Goal: Task Accomplishment & Management: Use online tool/utility

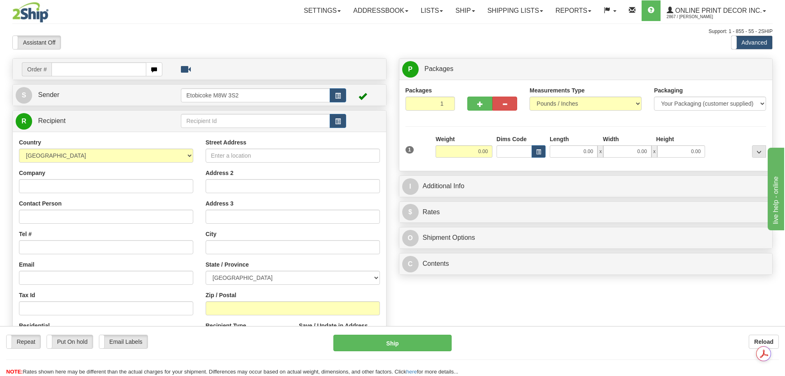
type input "K0A 1L0"
drag, startPoint x: 95, startPoint y: 68, endPoint x: 34, endPoint y: 68, distance: 61.0
click at [34, 68] on div "Order # K0A 1L0" at bounding box center [92, 69] width 141 height 14
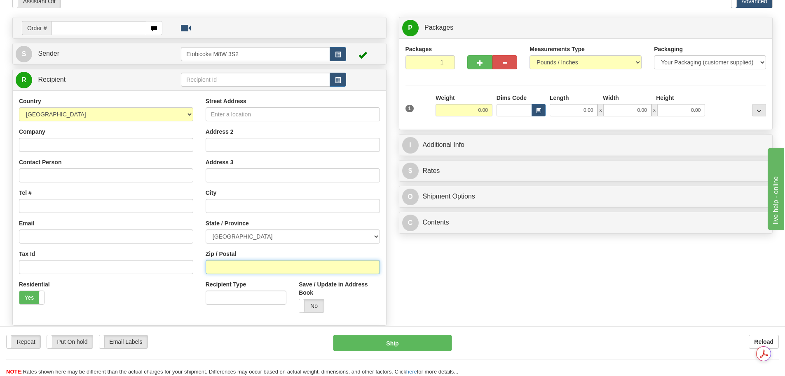
click at [229, 268] on input "Zip / Postal" at bounding box center [293, 267] width 174 height 14
paste input "K0A 1L0"
type input "K0A 1L0"
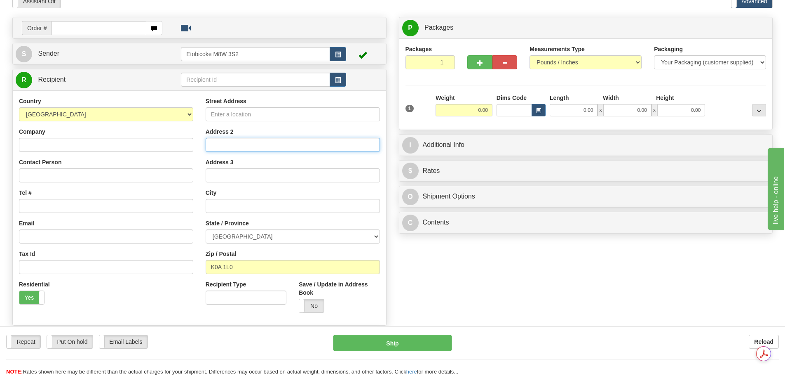
click at [248, 142] on input "Address 2" at bounding box center [293, 145] width 174 height 14
type input "CARP"
select select "ON"
click at [544, 106] on button "button" at bounding box center [539, 110] width 14 height 12
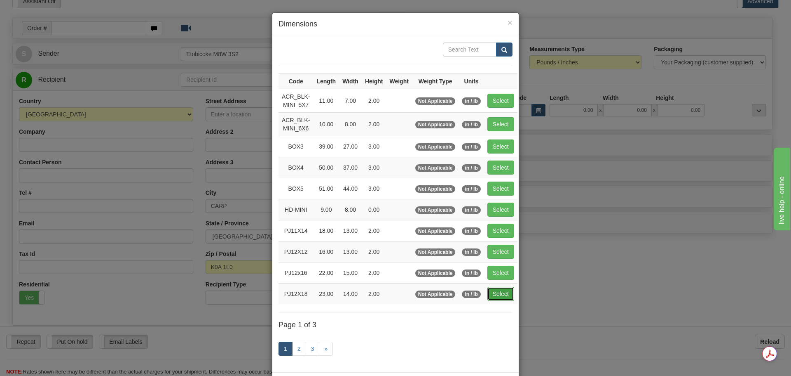
click at [493, 293] on button "Select" at bounding box center [501, 293] width 27 height 14
type input "PJ12X18"
type input "23.00"
type input "14.00"
type input "2.00"
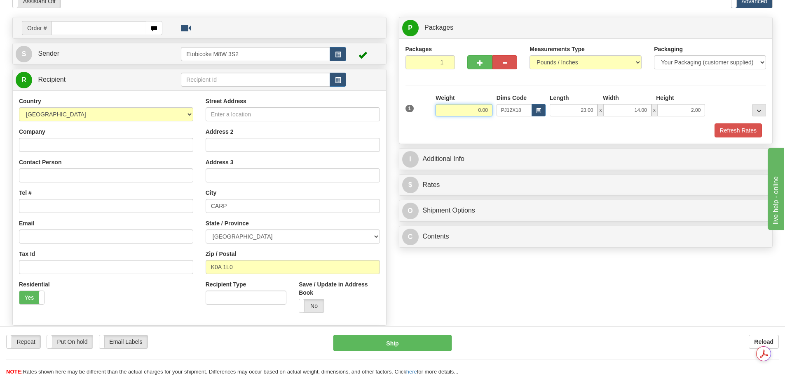
drag, startPoint x: 468, startPoint y: 112, endPoint x: 515, endPoint y: 112, distance: 46.6
click at [515, 112] on div "1 Weight 0.00 Dims Code x x" at bounding box center [586, 108] width 365 height 29
type input "2.50"
click at [720, 132] on button "Refresh Rates" at bounding box center [738, 130] width 47 height 14
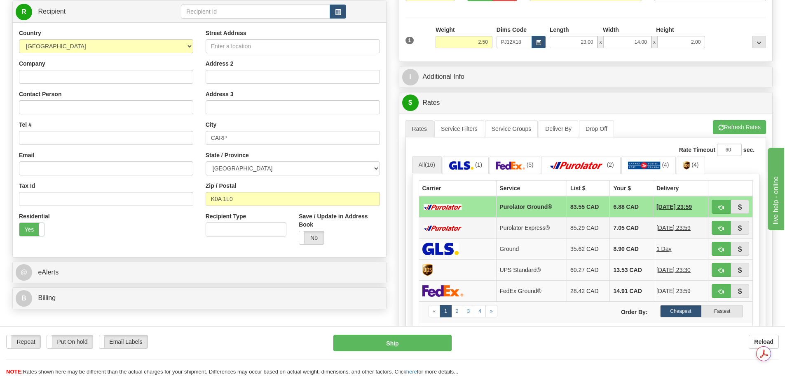
scroll to position [124, 0]
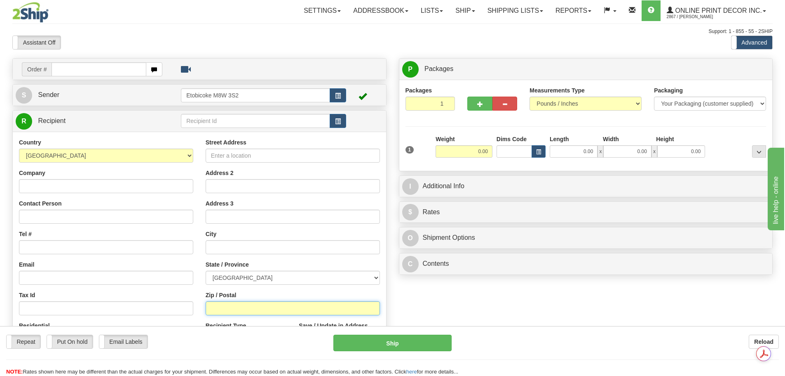
click at [230, 307] on input "Zip / Postal" at bounding box center [293, 308] width 174 height 14
type input "t1s 4v9"
click at [393, 134] on div "P Packages 1 Packages - Weight: 0.00 Lbs Shipment Level Shipm. Package Level Pa…" at bounding box center [586, 168] width 387 height 221
type input "FOOTHILLS"
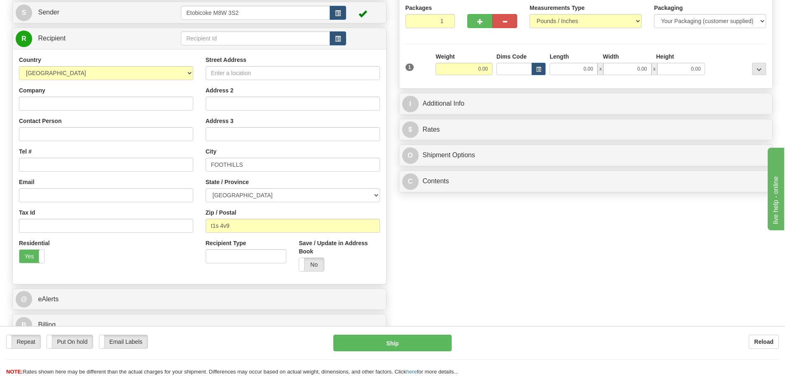
scroll to position [41, 0]
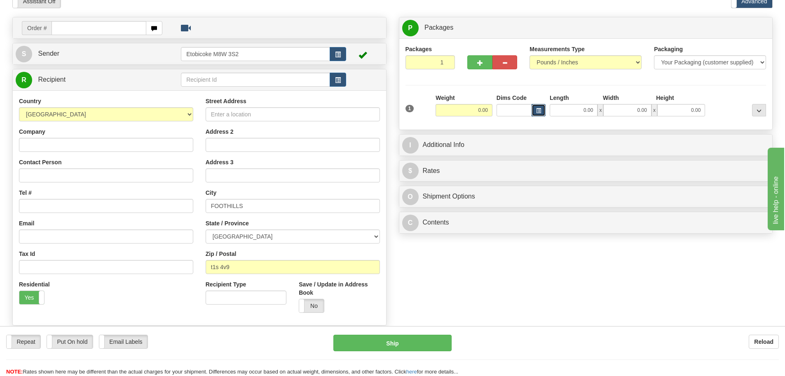
click at [540, 109] on span "button" at bounding box center [538, 110] width 5 height 5
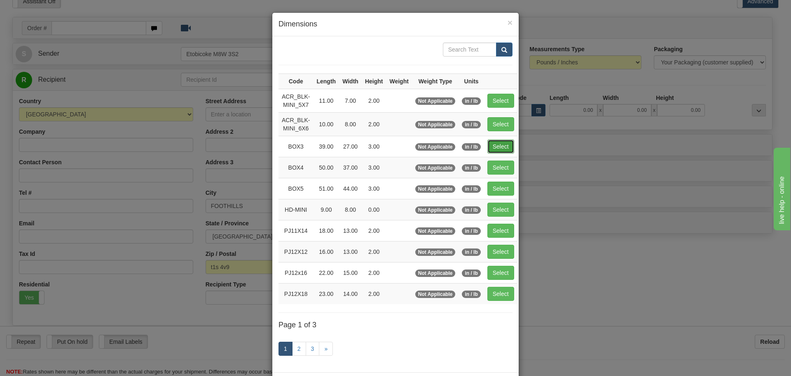
click at [500, 149] on button "Select" at bounding box center [501, 146] width 27 height 14
type input "BOX3"
type input "39.00"
type input "27.00"
type input "3.00"
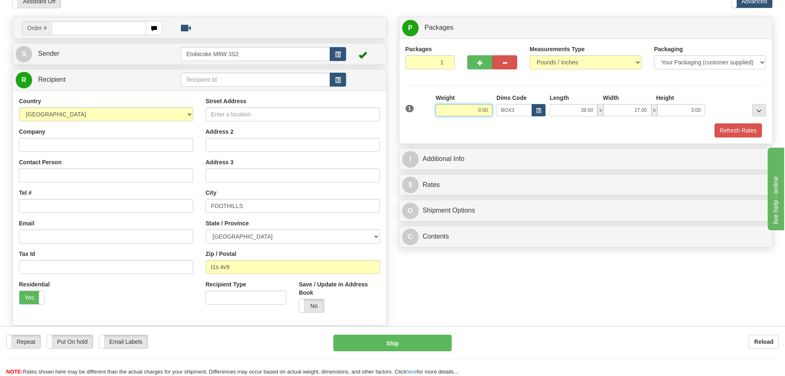
drag, startPoint x: 460, startPoint y: 110, endPoint x: 548, endPoint y: 94, distance: 89.7
click at [547, 110] on div "1 Weight 0.00 Dims Code BOX3" at bounding box center [586, 108] width 365 height 29
type input "7"
type input "10.00"
click at [472, 66] on button "button" at bounding box center [479, 62] width 25 height 14
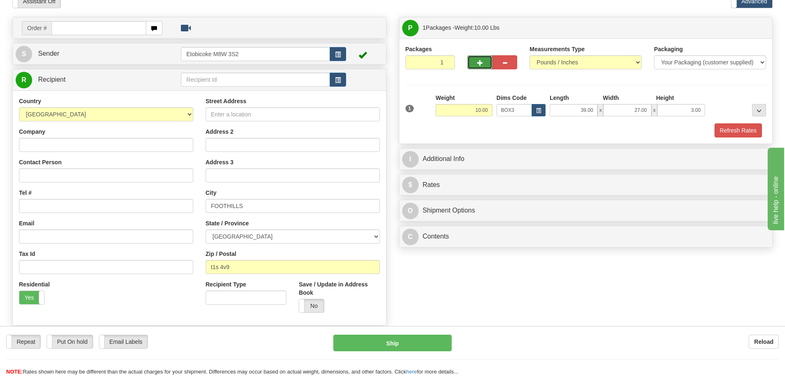
radio input "true"
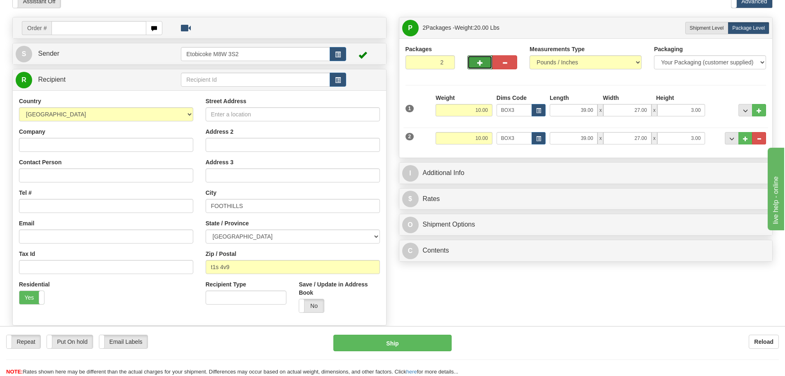
click at [474, 64] on button "button" at bounding box center [479, 62] width 25 height 14
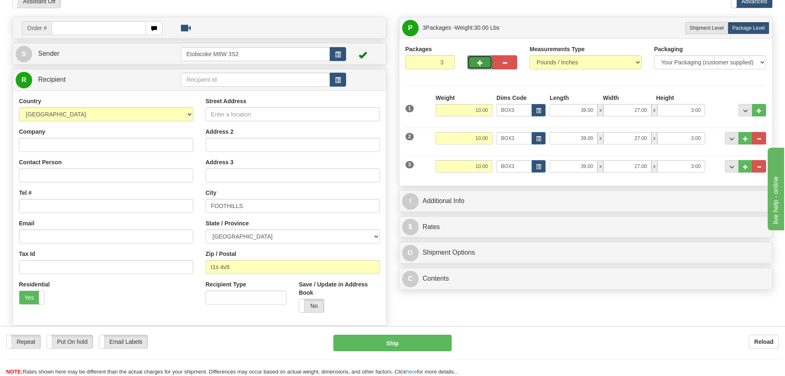
click at [474, 64] on button "button" at bounding box center [479, 62] width 25 height 14
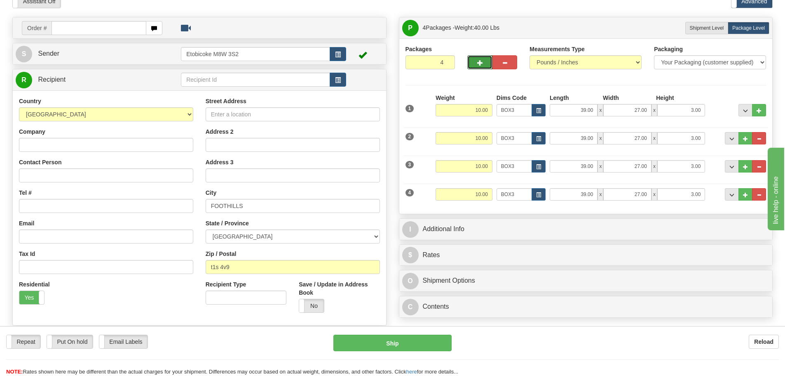
click at [474, 64] on button "button" at bounding box center [479, 62] width 25 height 14
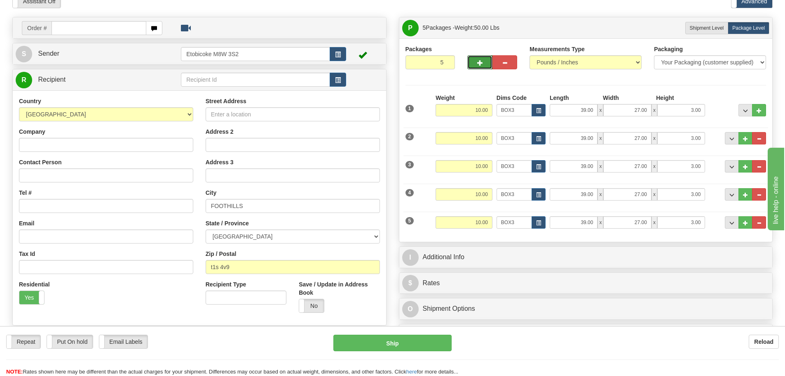
click at [474, 64] on button "button" at bounding box center [479, 62] width 25 height 14
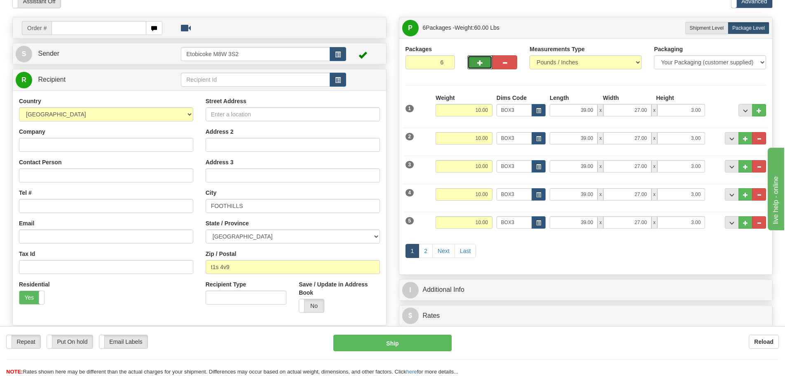
click at [474, 64] on button "button" at bounding box center [479, 62] width 25 height 14
type input "10"
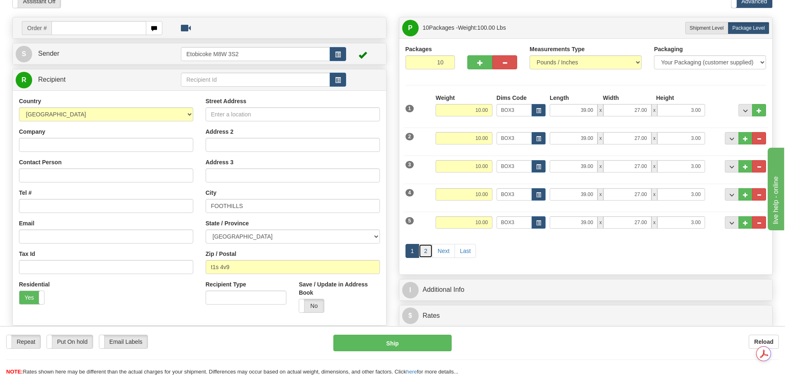
click at [421, 252] on link "2" at bounding box center [426, 251] width 14 height 14
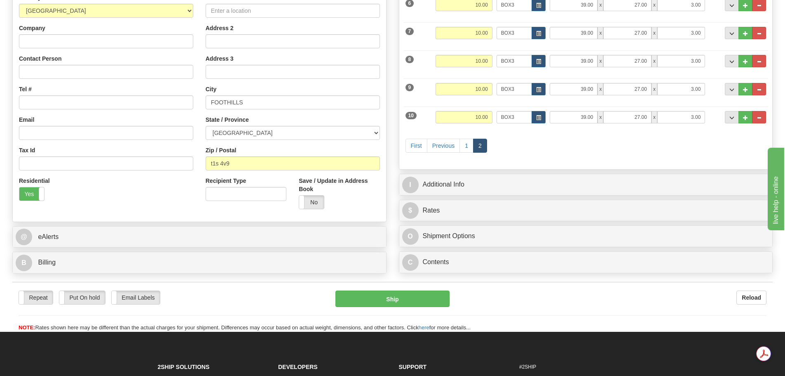
scroll to position [165, 0]
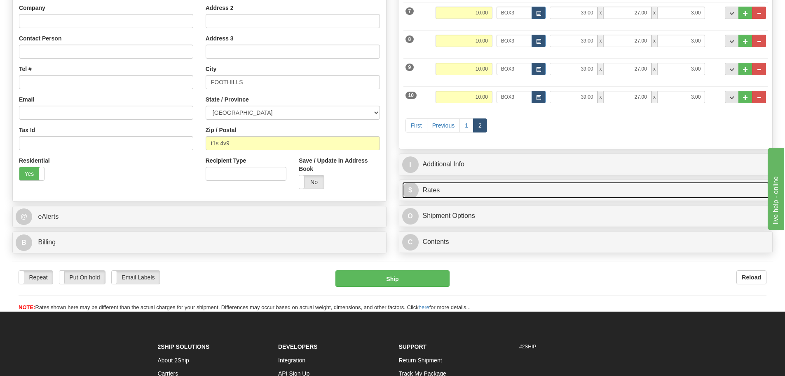
click at [451, 190] on link "$ Rates" at bounding box center [586, 190] width 368 height 17
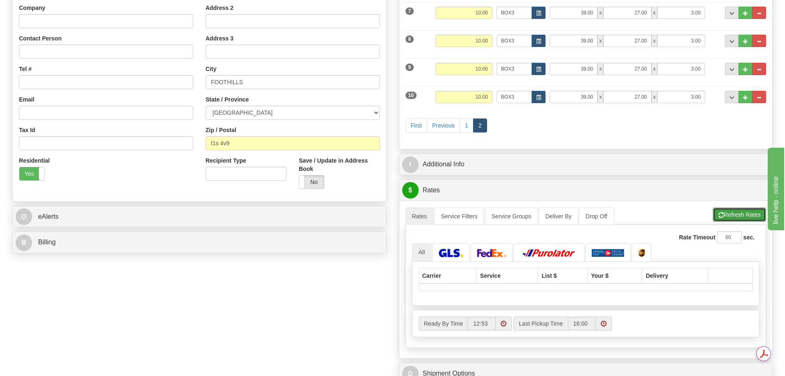
click at [749, 209] on button "Refresh Rates" at bounding box center [739, 214] width 53 height 14
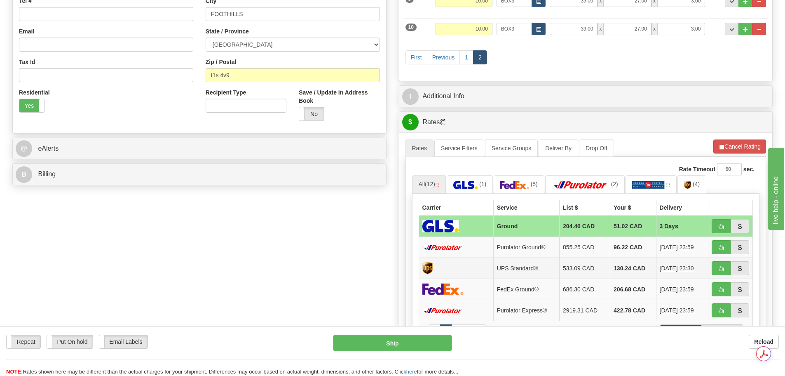
scroll to position [247, 0]
